Goal: Information Seeking & Learning: Learn about a topic

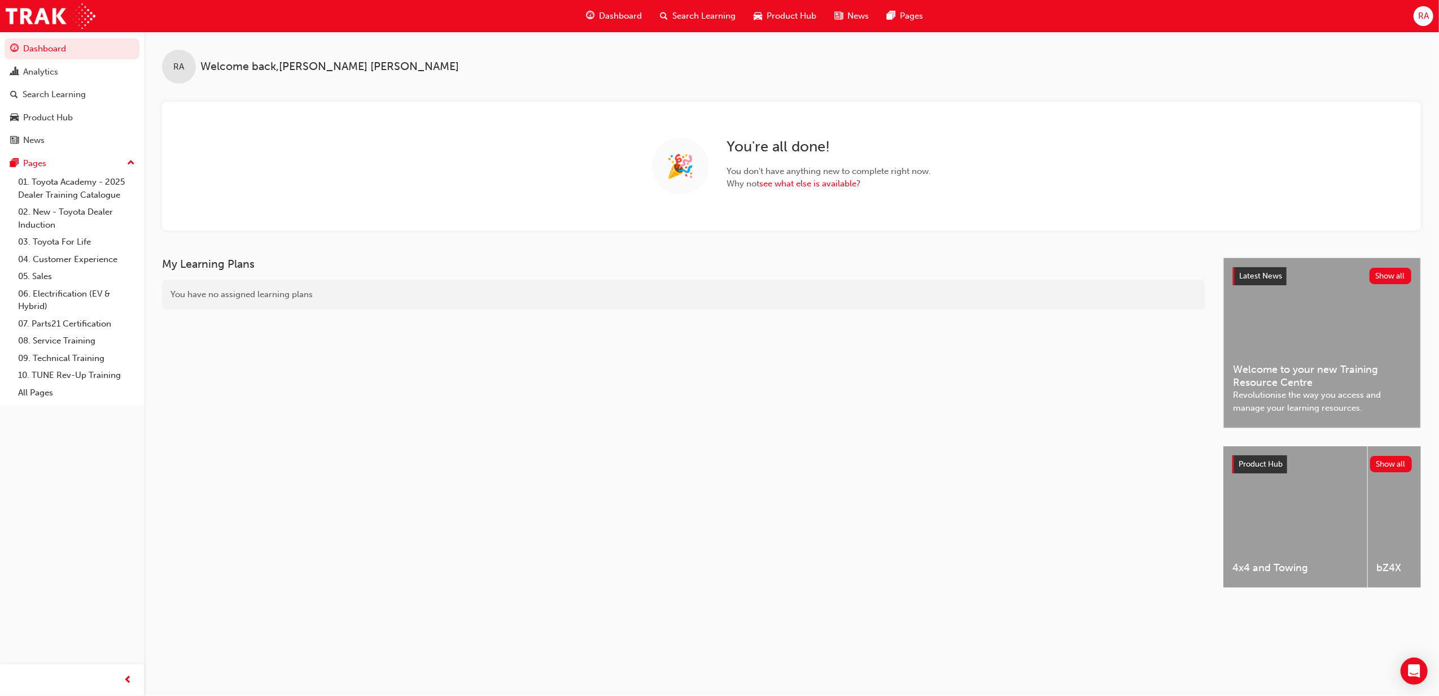
click at [714, 16] on span "Search Learning" at bounding box center [703, 16] width 63 height 13
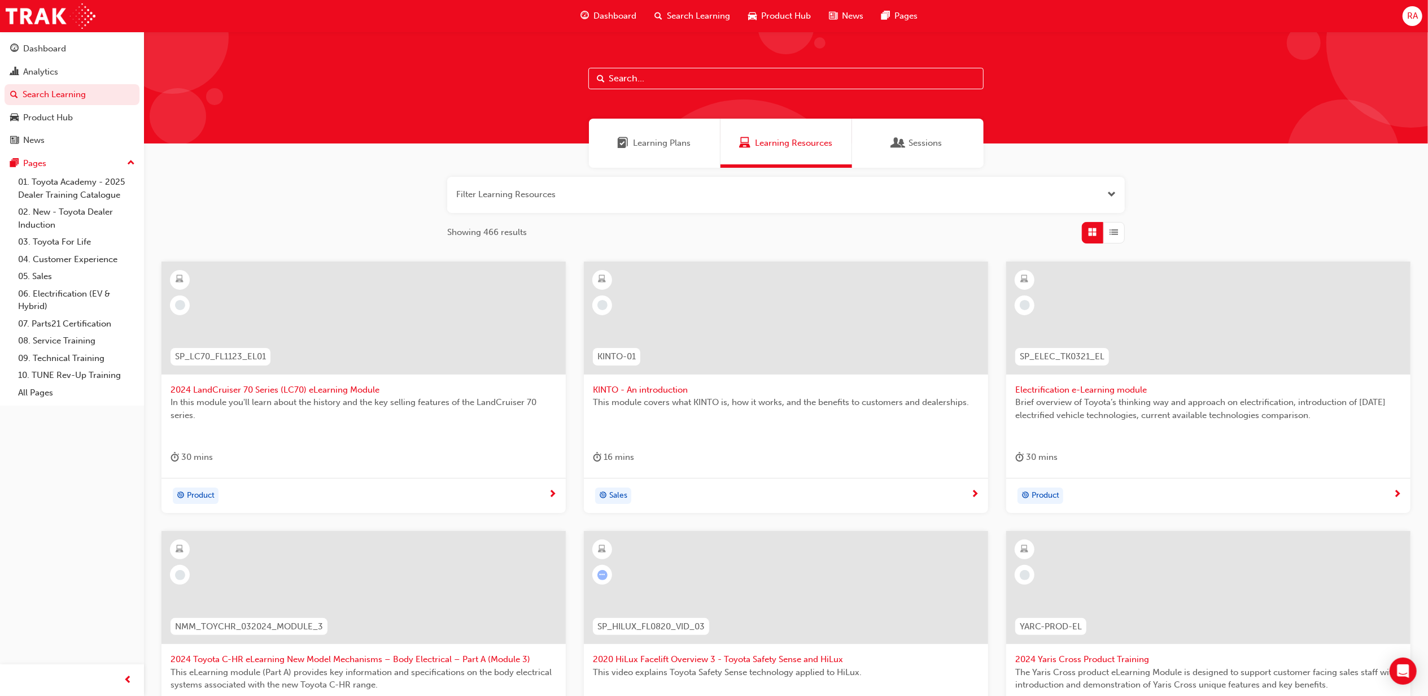
click at [651, 79] on input "text" at bounding box center [785, 78] width 395 height 21
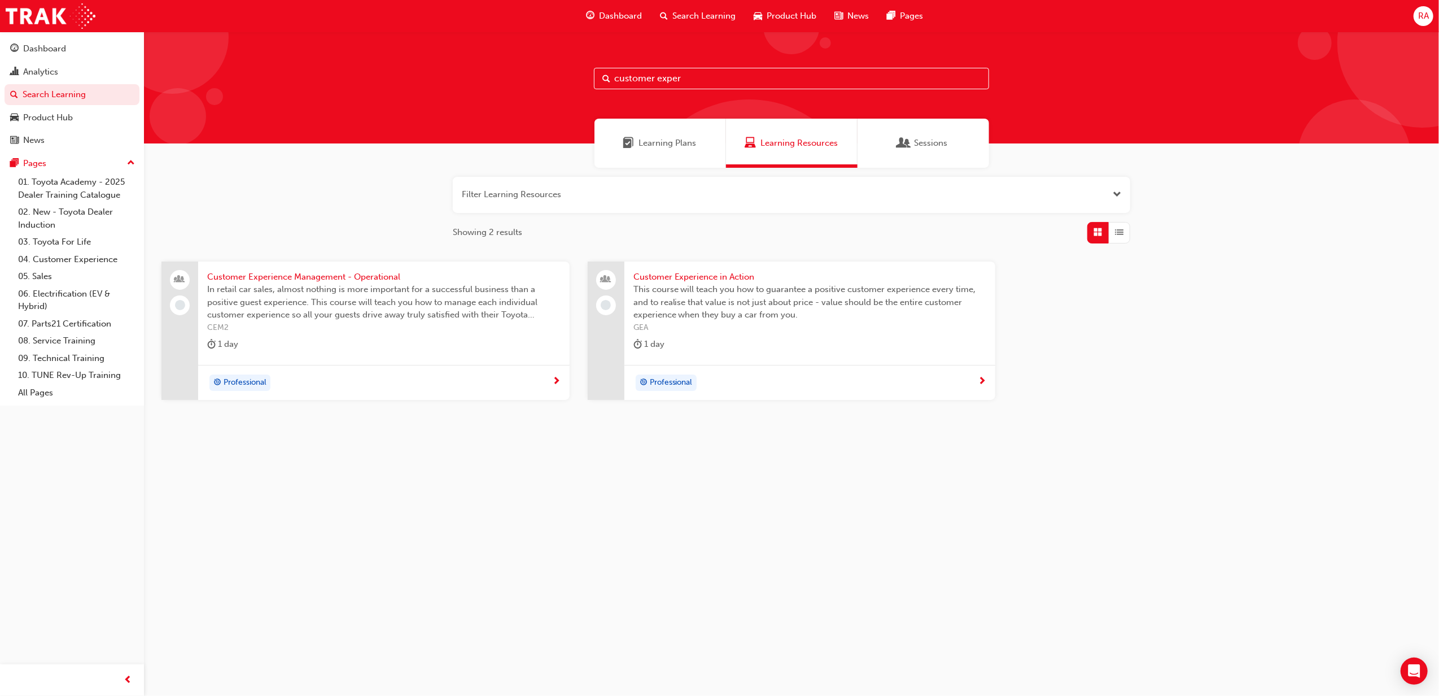
click at [675, 147] on span "Learning Plans" at bounding box center [668, 143] width 58 height 13
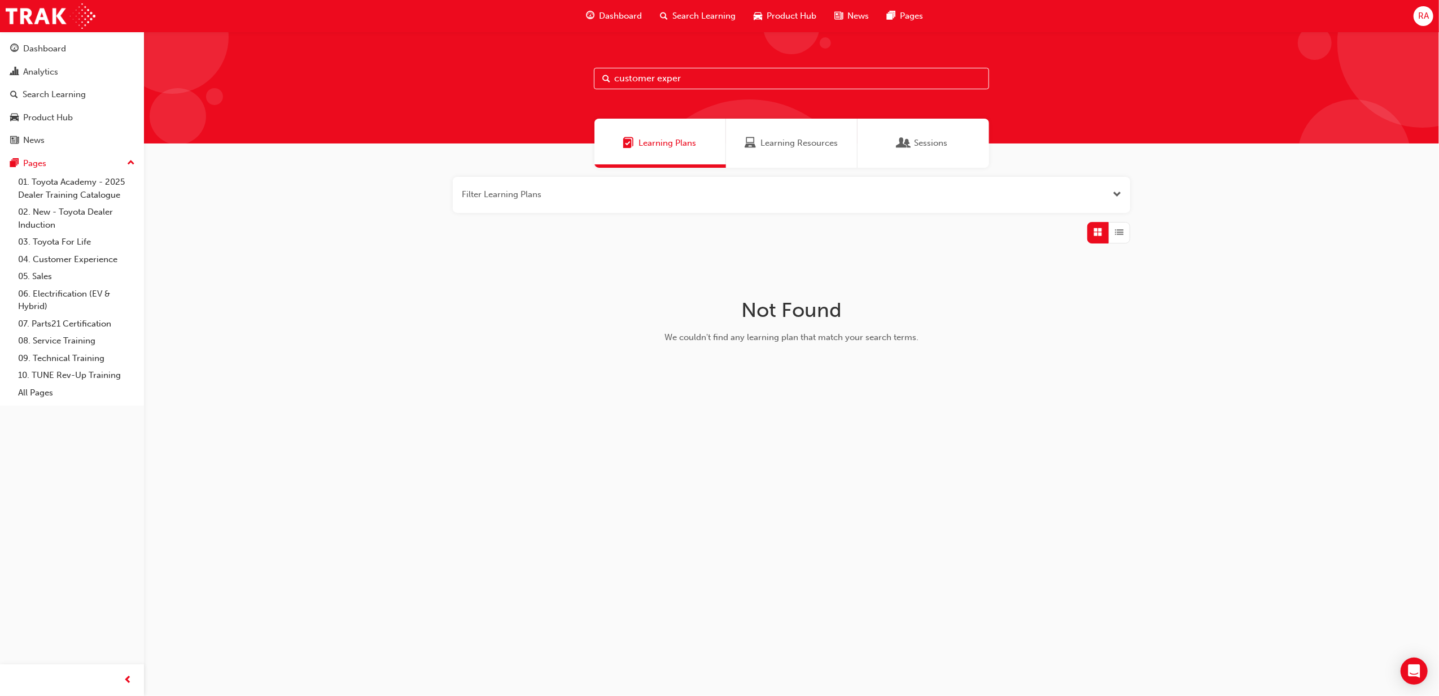
click at [708, 81] on input "customer exper" at bounding box center [791, 78] width 395 height 21
type input "c"
type input "customer experience"
click at [796, 143] on span "Learning Resources" at bounding box center [799, 143] width 77 height 13
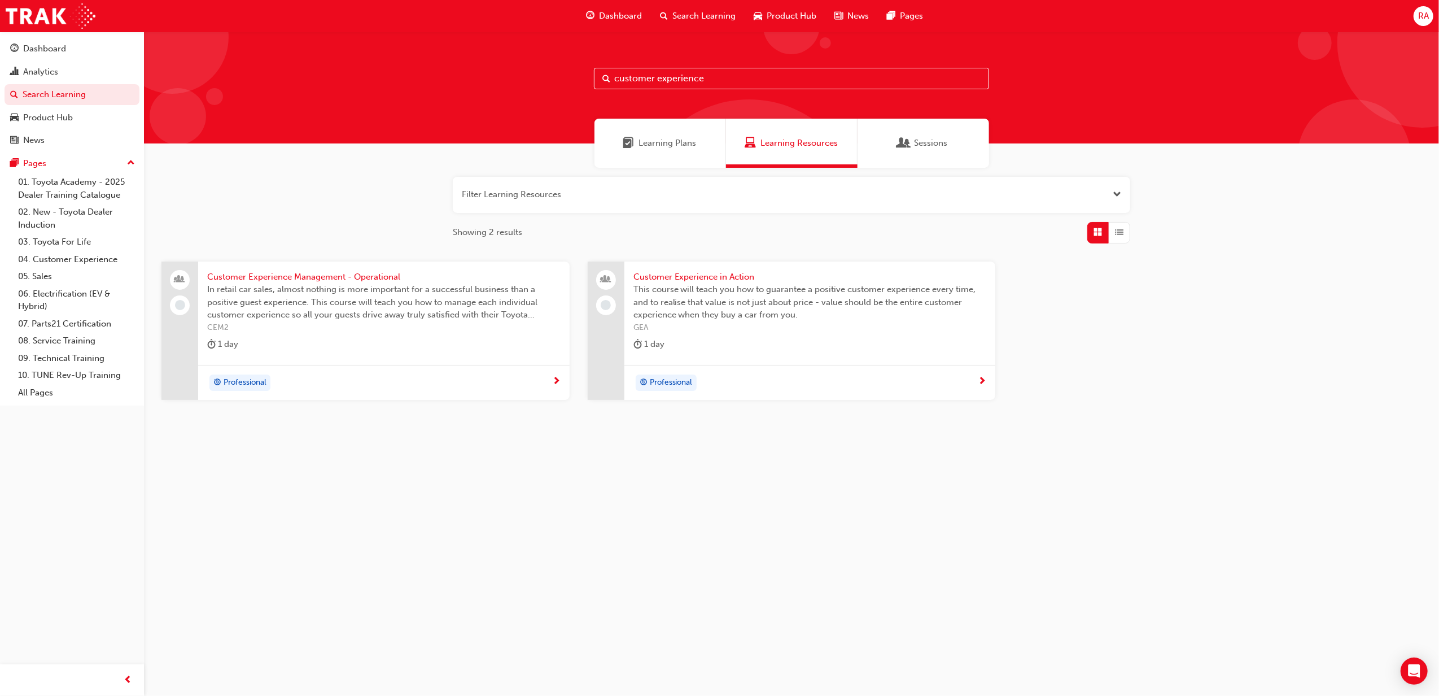
click at [301, 308] on span "In retail car sales, almost nothing is more important for a successful business…" at bounding box center [383, 302] width 353 height 38
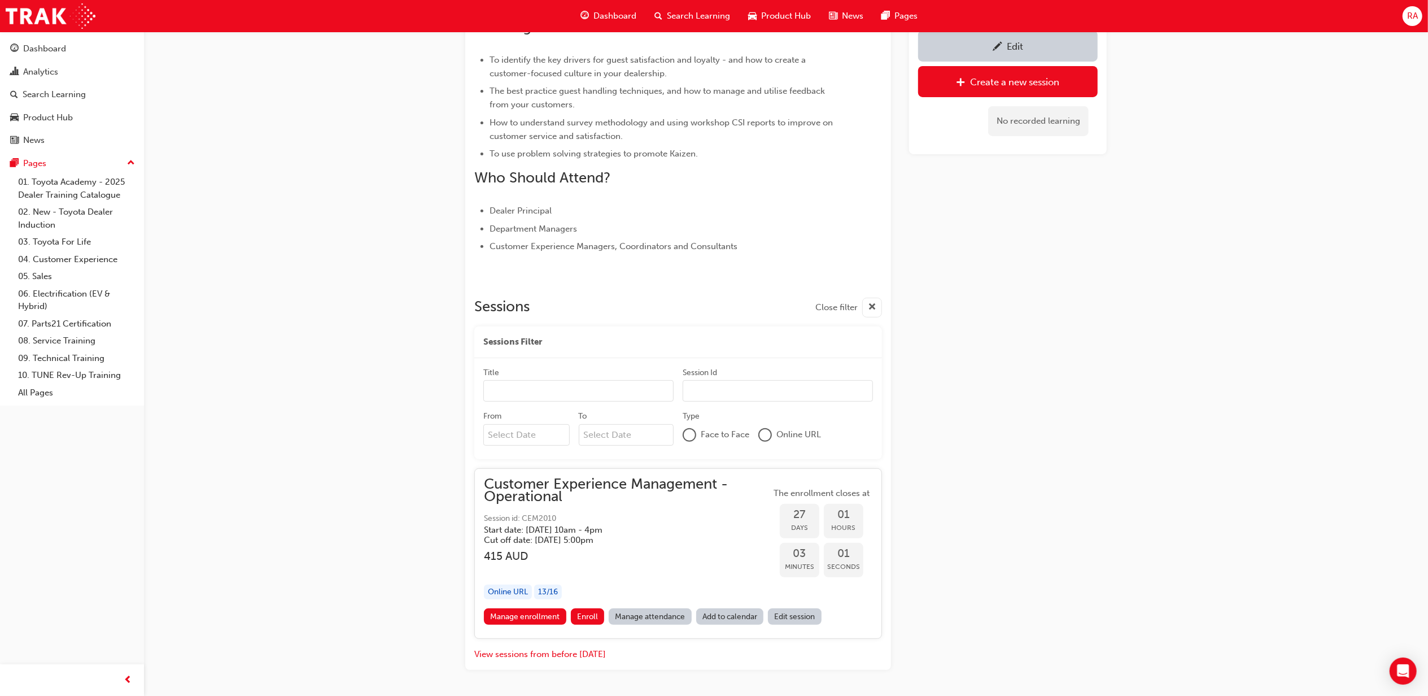
scroll to position [379, 0]
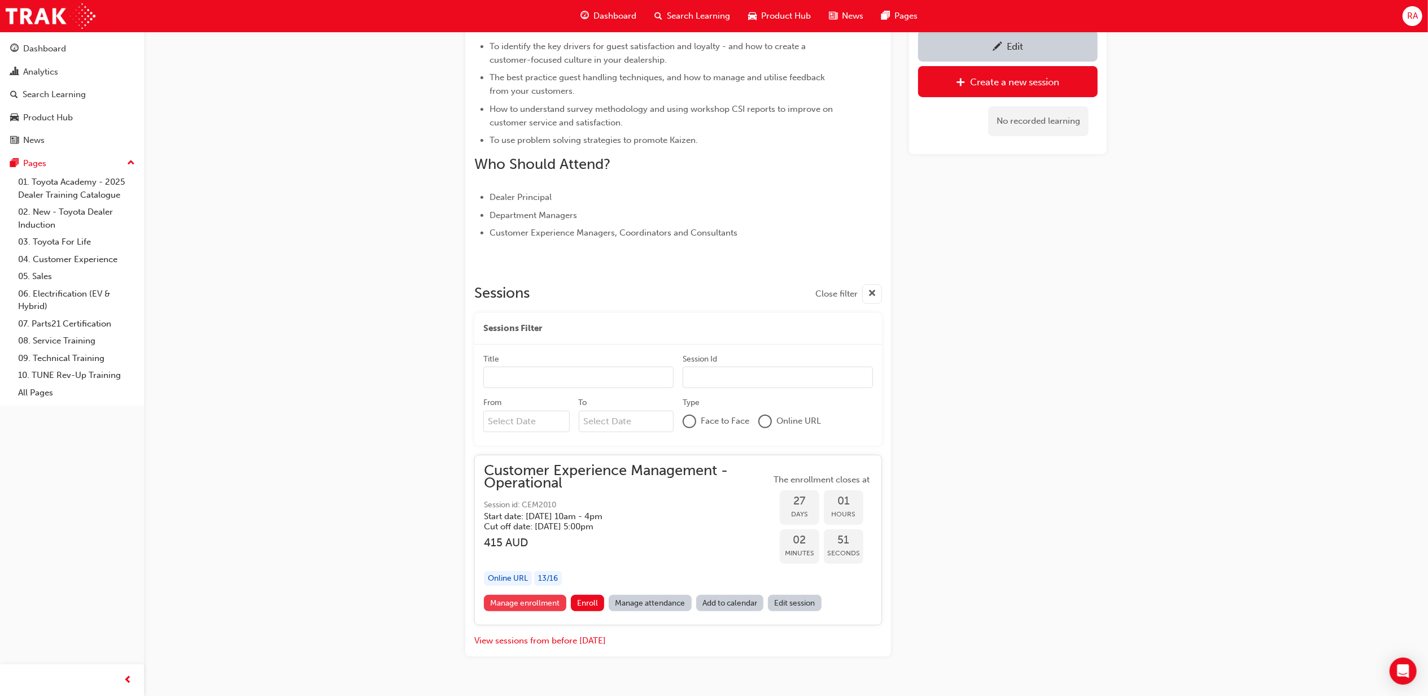
click at [526, 597] on link "Manage enrollment" at bounding box center [525, 603] width 82 height 16
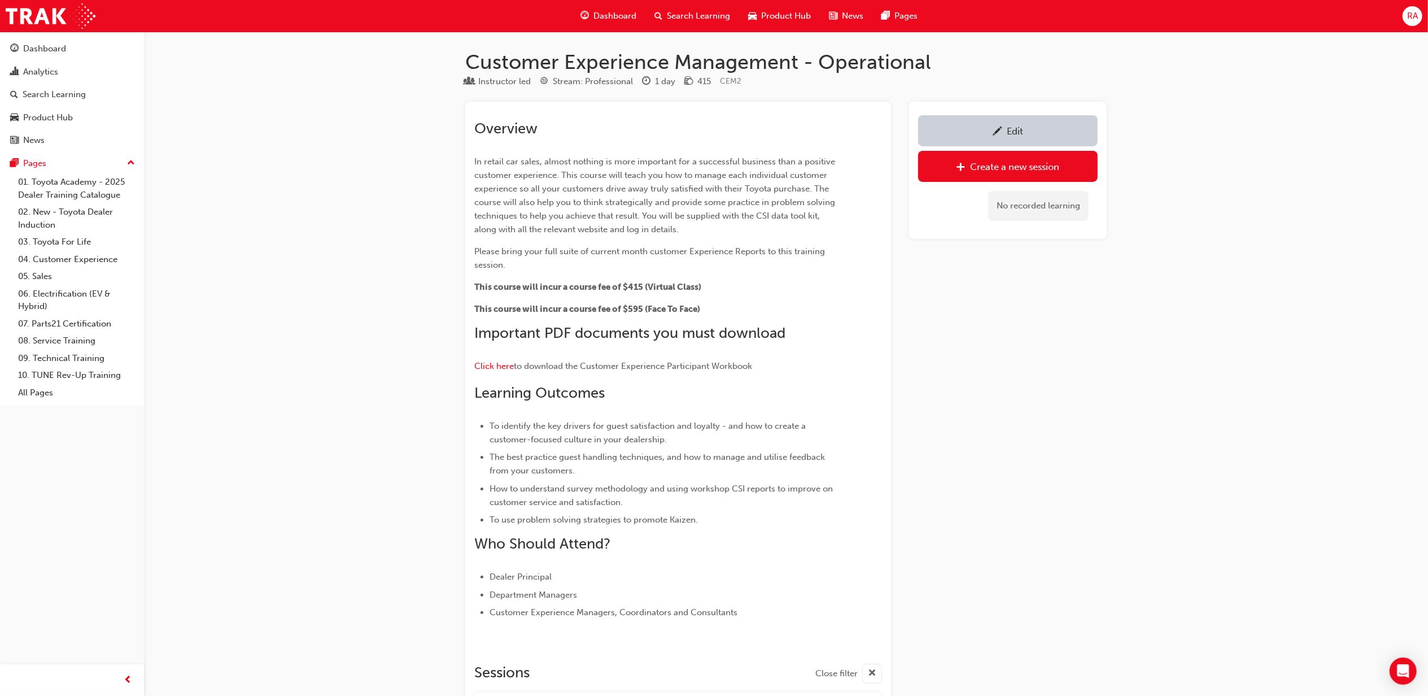
scroll to position [379, 0]
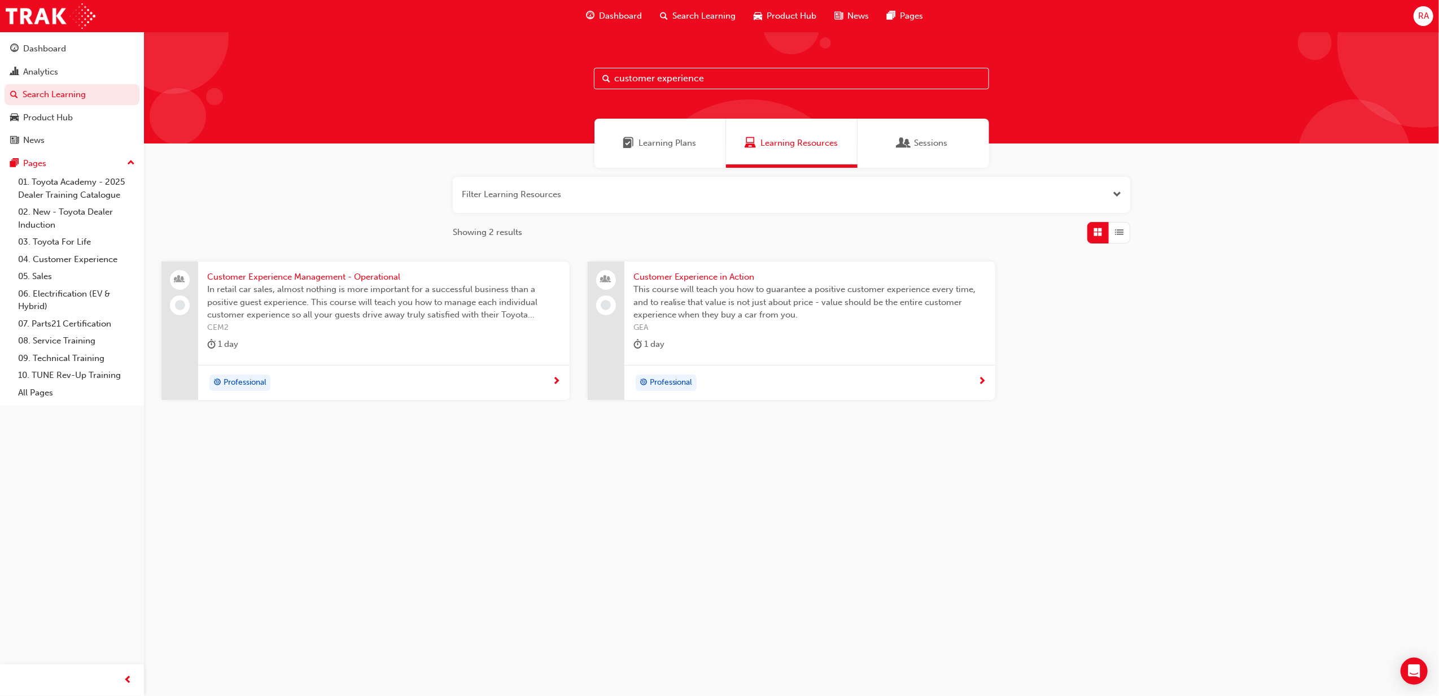
click at [726, 77] on input "customer experience" at bounding box center [791, 78] width 395 height 21
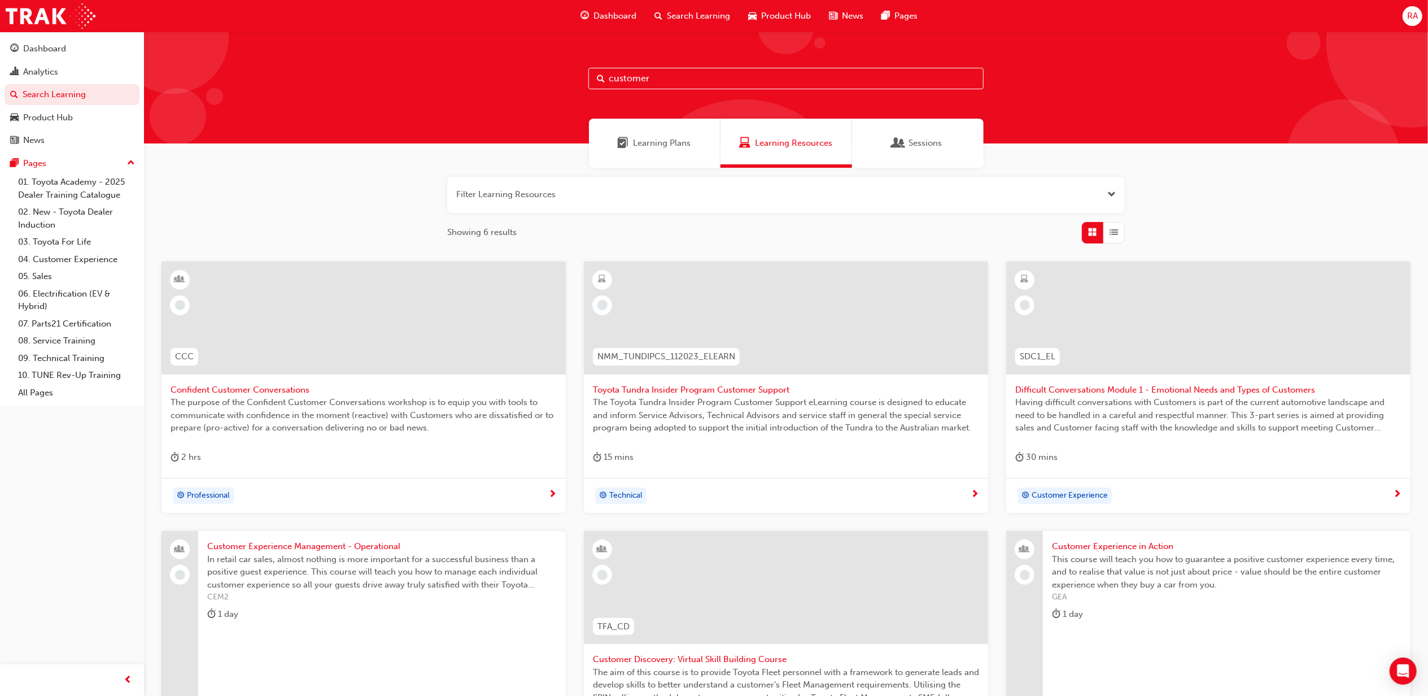
type input "customer"
click at [310, 409] on span "The purpose of the Confident Customer Conversations workshop is to equip you wi…" at bounding box center [364, 415] width 386 height 38
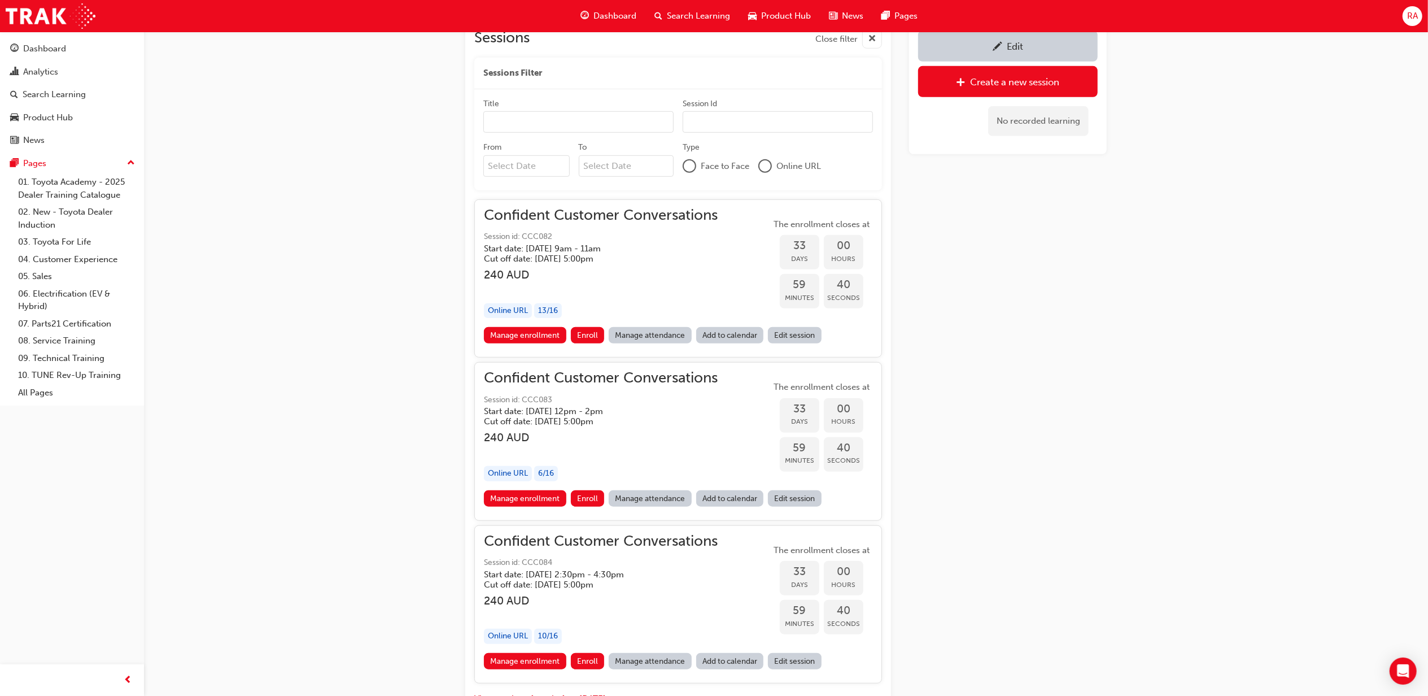
scroll to position [800, 0]
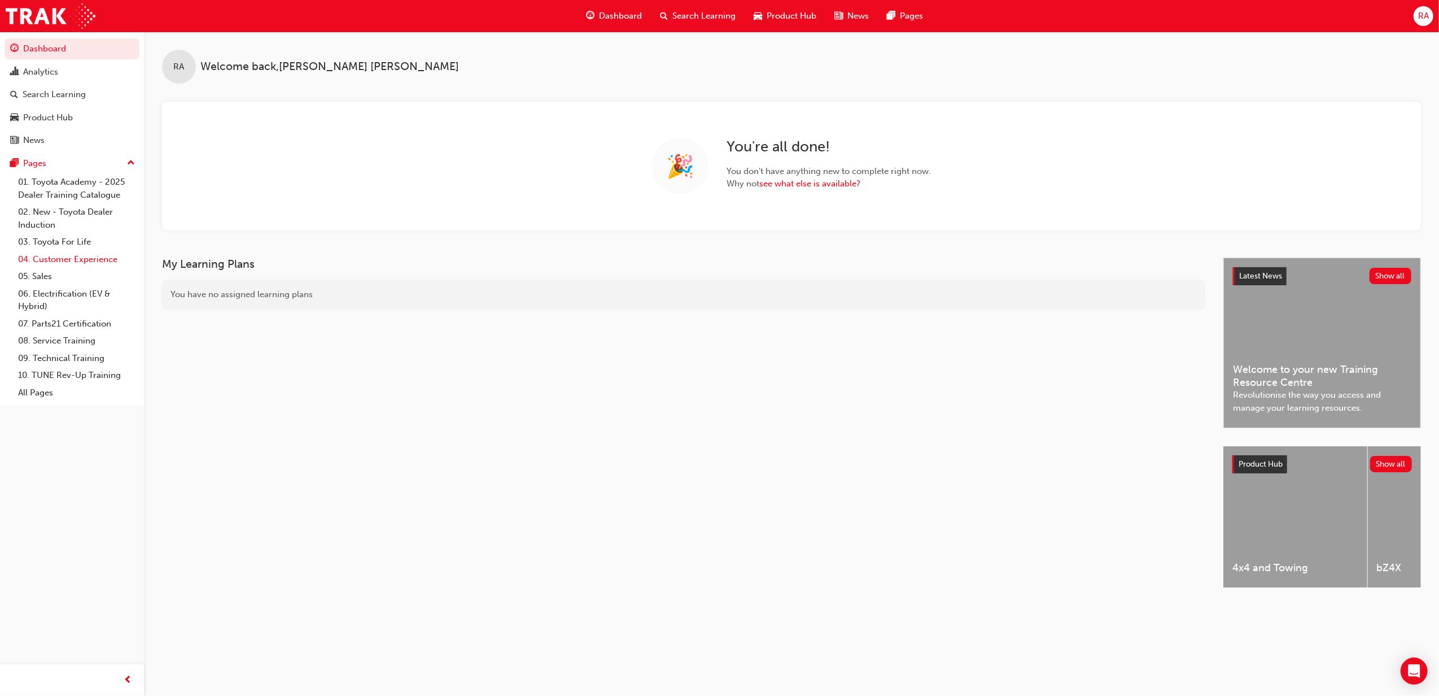
click at [82, 256] on link "04. Customer Experience" at bounding box center [77, 260] width 126 height 18
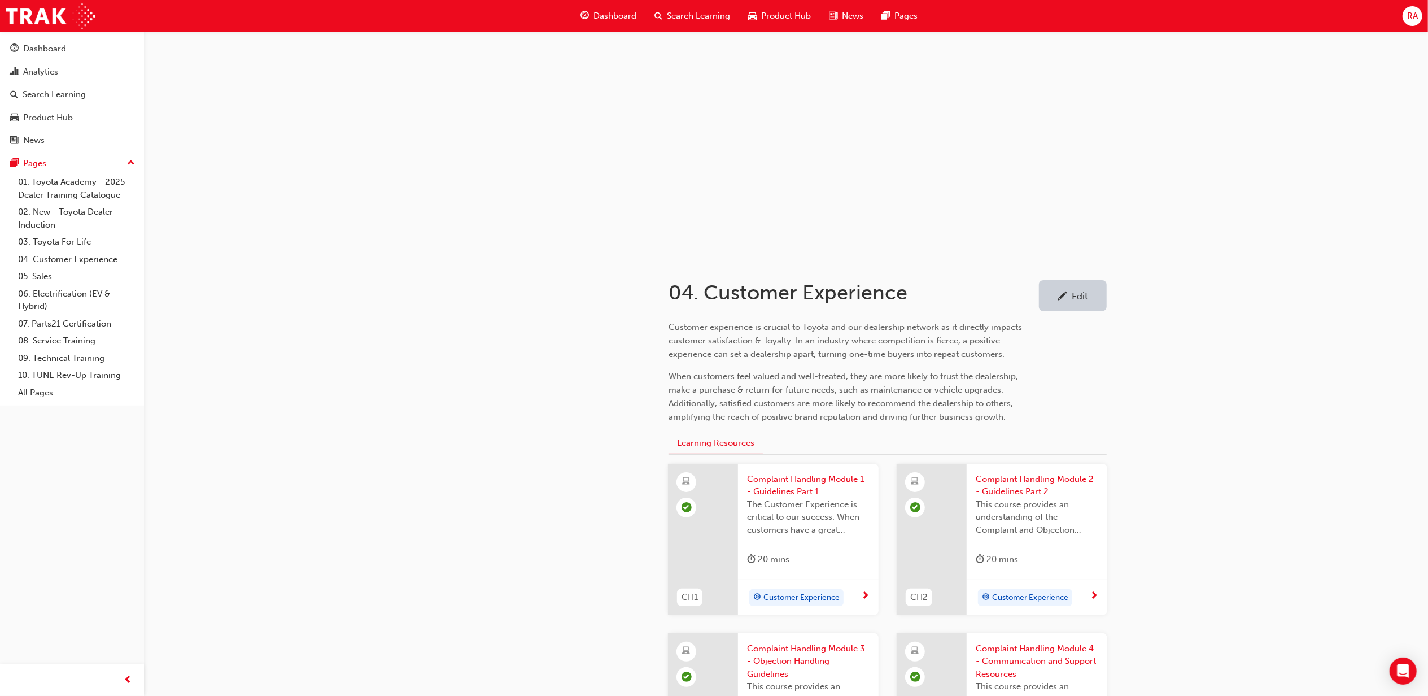
drag, startPoint x: 1330, startPoint y: 1, endPoint x: 1303, endPoint y: 536, distance: 536.5
